Goal: Task Accomplishment & Management: Manage account settings

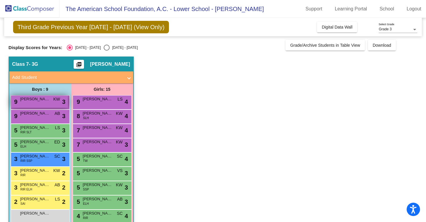
click at [40, 104] on div "9 [PERSON_NAME] KW lock do_not_disturb_alt 3" at bounding box center [39, 102] width 57 height 12
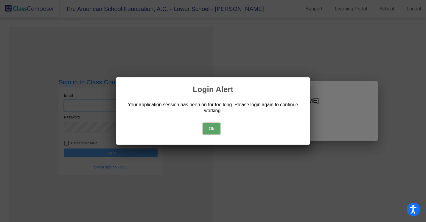
type input "[EMAIL_ADDRESS][DOMAIN_NAME]"
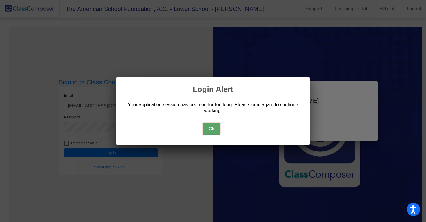
click at [213, 130] on button "Ok" at bounding box center [211, 129] width 18 height 12
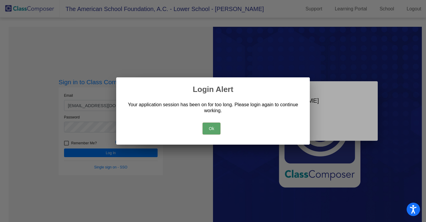
click at [111, 152] on div at bounding box center [213, 111] width 426 height 222
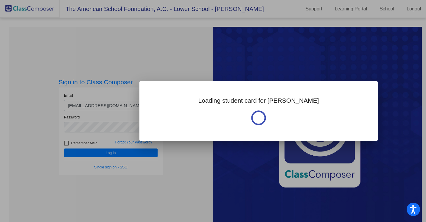
click at [132, 153] on div at bounding box center [213, 111] width 426 height 222
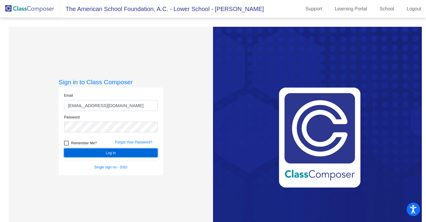
click at [111, 152] on button "Log In" at bounding box center [110, 153] width 93 height 9
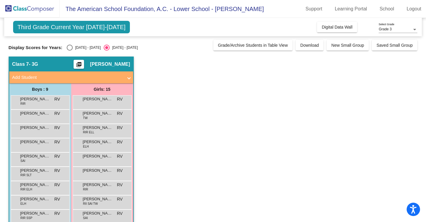
click at [73, 46] on div "[DATE] - [DATE]" at bounding box center [87, 47] width 28 height 5
click at [70, 51] on input "[DATE] - [DATE]" at bounding box center [69, 51] width 0 height 0
radio input "true"
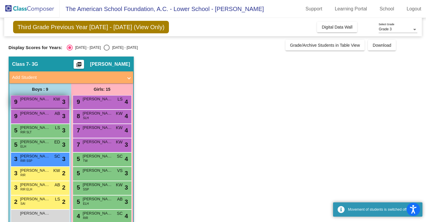
click at [59, 102] on span "KW" at bounding box center [56, 99] width 7 height 6
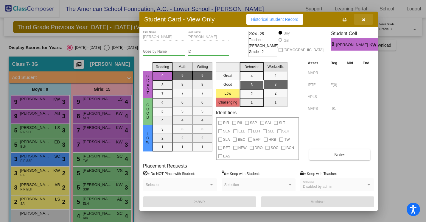
click at [364, 21] on icon "button" at bounding box center [363, 20] width 3 height 4
